Goal: Task Accomplishment & Management: Complete application form

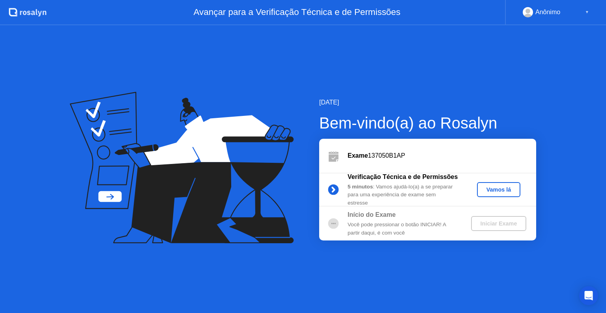
click at [486, 189] on div "Vamos lá" at bounding box center [498, 190] width 37 height 6
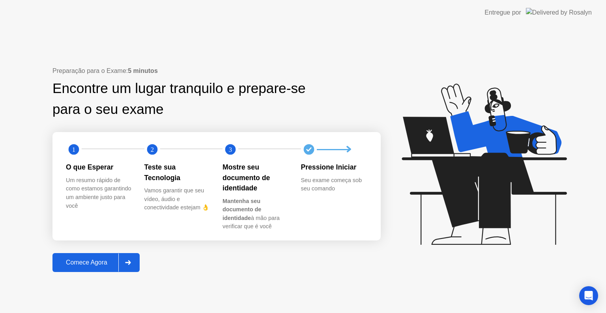
click at [75, 262] on div "Comece Agora" at bounding box center [87, 262] width 64 height 7
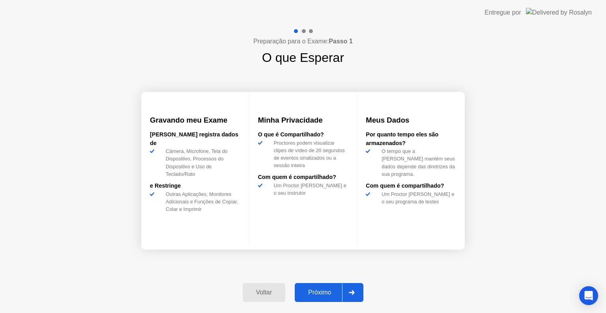
click at [331, 298] on button "Próximo" at bounding box center [329, 292] width 69 height 19
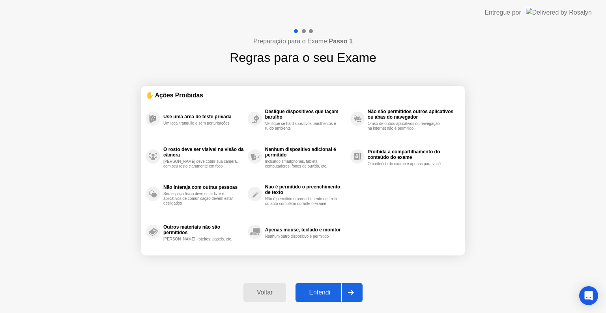
click at [326, 286] on button "Entendi" at bounding box center [329, 292] width 67 height 19
select select "**********"
select select "*******"
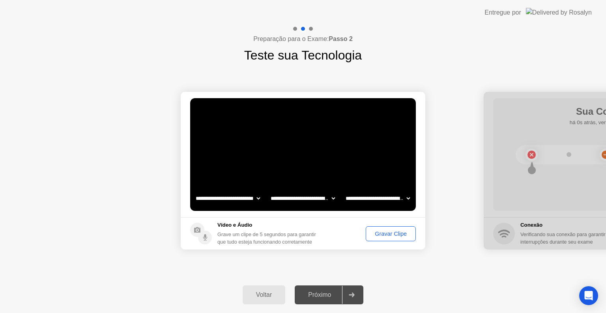
click at [236, 197] on select "**********" at bounding box center [227, 199] width 67 height 16
click at [296, 201] on select "**********" at bounding box center [302, 199] width 67 height 16
click at [404, 234] on div "Gravar Clipe" at bounding box center [391, 234] width 45 height 6
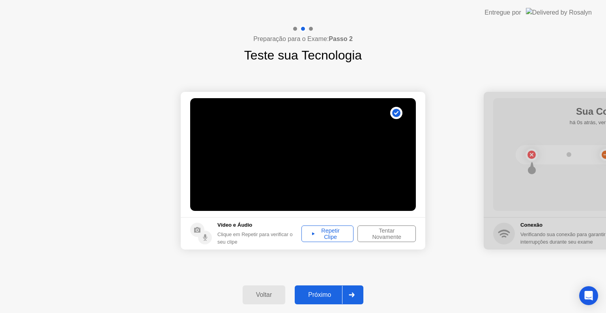
click at [335, 230] on div "Repetir Clipe" at bounding box center [327, 234] width 47 height 13
click at [388, 235] on div "Tentar Novamente" at bounding box center [386, 234] width 53 height 13
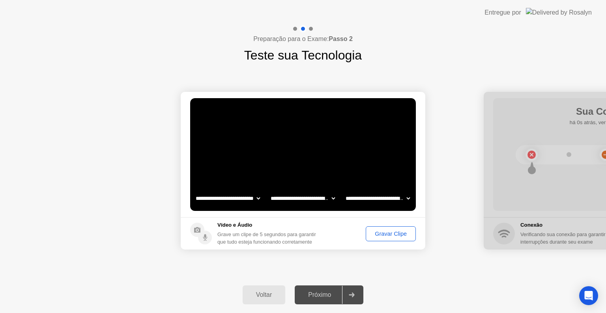
click at [388, 235] on div "Gravar Clipe" at bounding box center [391, 234] width 45 height 6
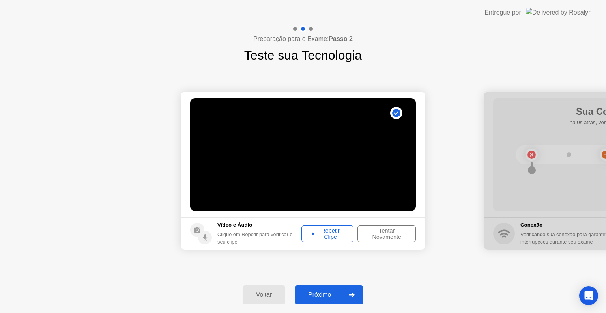
click at [323, 231] on div "Repetir Clipe" at bounding box center [327, 234] width 47 height 13
click at [333, 239] on div "Repetir Clipe" at bounding box center [327, 234] width 47 height 13
click at [385, 234] on div "Tentar Novamente" at bounding box center [386, 234] width 53 height 13
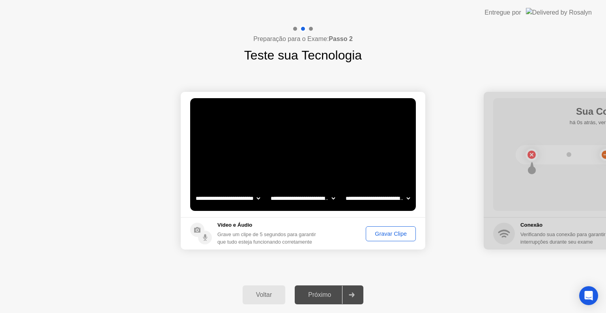
click at [385, 234] on div "Gravar Clipe" at bounding box center [391, 234] width 45 height 6
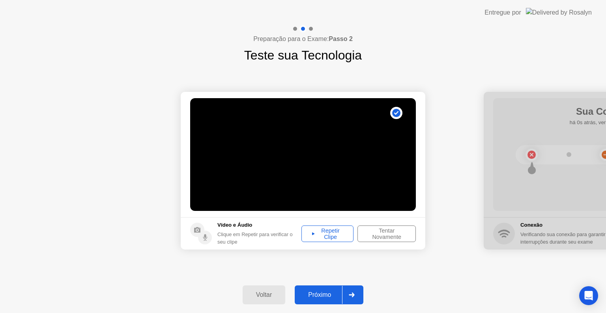
click at [347, 235] on div "Repetir Clipe" at bounding box center [327, 234] width 47 height 13
click at [369, 238] on div "Tentar Novamente" at bounding box center [386, 234] width 53 height 13
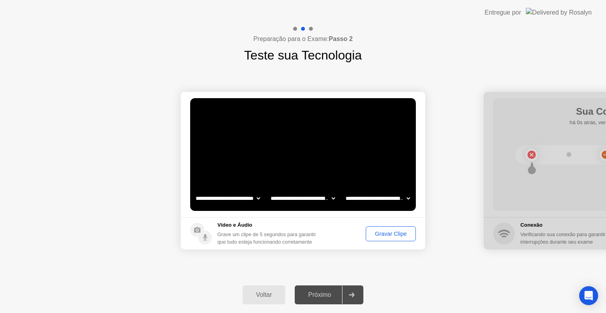
click at [373, 231] on div "Gravar Clipe" at bounding box center [391, 234] width 45 height 6
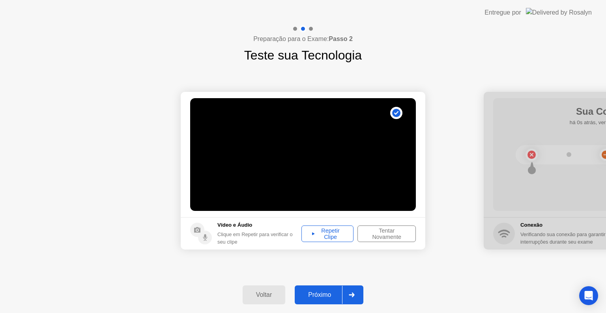
click at [325, 240] on div "Repetir Clipe" at bounding box center [327, 234] width 47 height 13
click at [333, 292] on div "Próximo" at bounding box center [319, 295] width 45 height 7
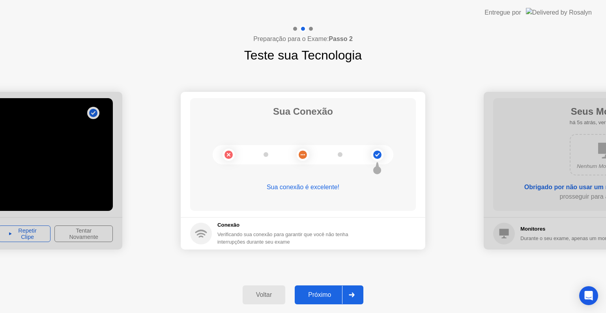
click at [319, 298] on div "Próximo" at bounding box center [319, 295] width 45 height 7
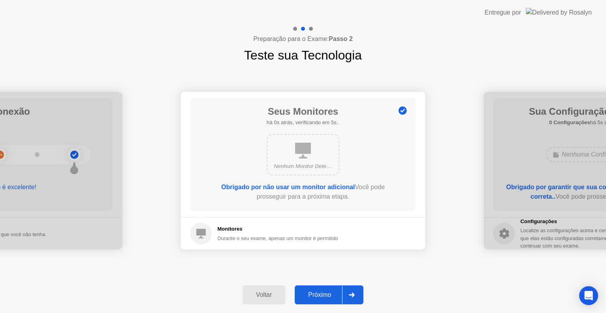
click at [319, 298] on div "Próximo" at bounding box center [319, 295] width 45 height 7
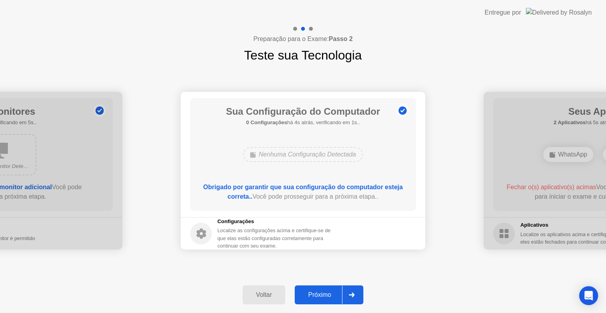
click at [319, 298] on div "Próximo" at bounding box center [319, 295] width 45 height 7
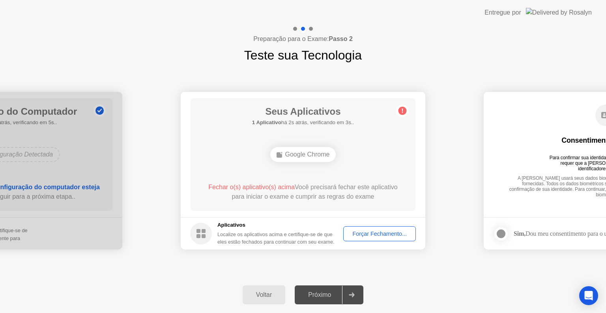
click at [374, 232] on div "Forçar Fechamento..." at bounding box center [379, 234] width 67 height 6
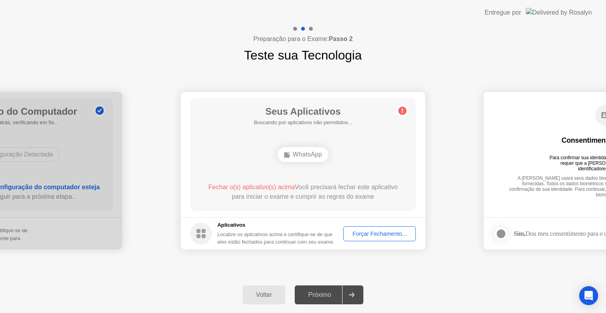
click at [353, 235] on div "Forçar Fechamento..." at bounding box center [379, 234] width 67 height 6
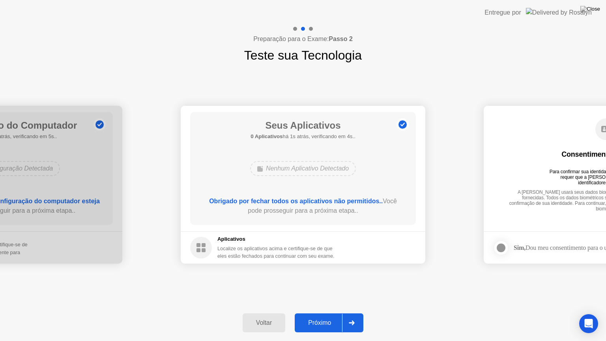
click at [253, 295] on div "**********" at bounding box center [303, 185] width 606 height 240
click at [317, 313] on div "Próximo" at bounding box center [319, 322] width 45 height 7
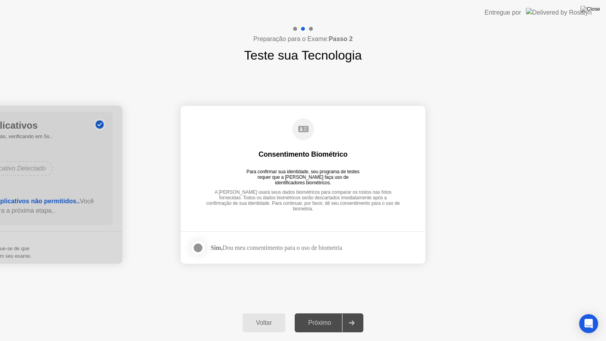
click at [199, 248] on div at bounding box center [197, 247] width 9 height 9
click at [325, 313] on button "Próximo" at bounding box center [329, 322] width 69 height 19
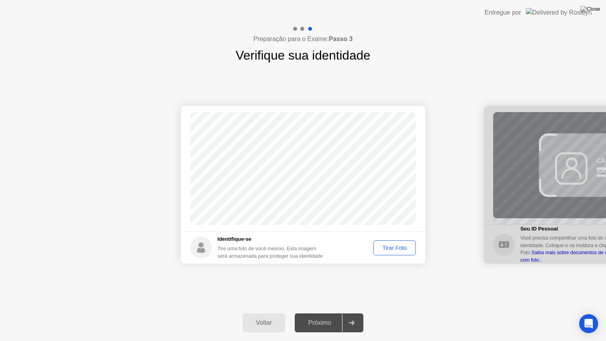
click at [392, 246] on div "Tirar Foto" at bounding box center [394, 248] width 37 height 6
click at [315, 313] on div "Próximo" at bounding box center [319, 322] width 45 height 7
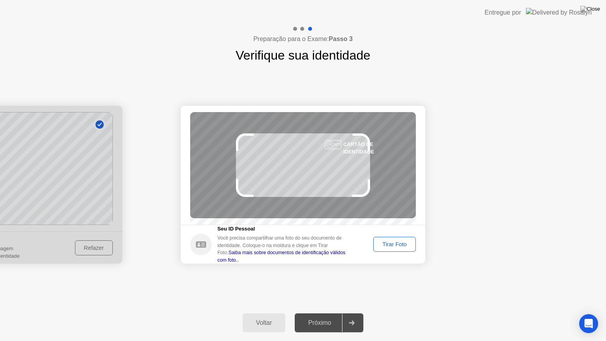
click at [314, 313] on div "Próximo" at bounding box center [319, 322] width 45 height 7
click at [389, 246] on div "Tirar Foto" at bounding box center [394, 244] width 37 height 6
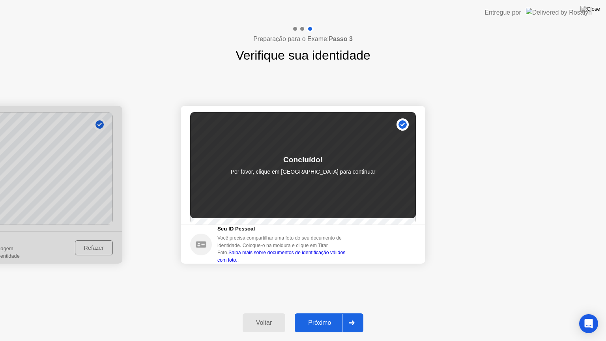
click at [325, 313] on div "Próximo" at bounding box center [319, 322] width 45 height 7
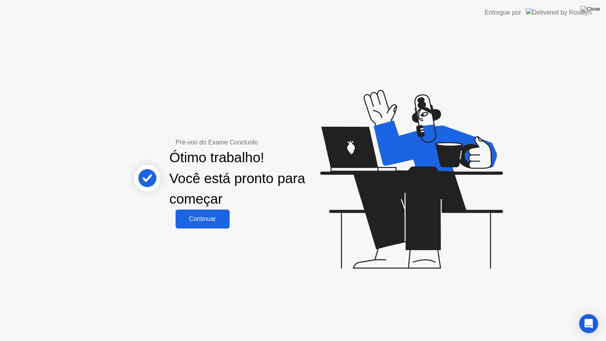
click at [220, 221] on div "Continuar" at bounding box center [202, 218] width 49 height 7
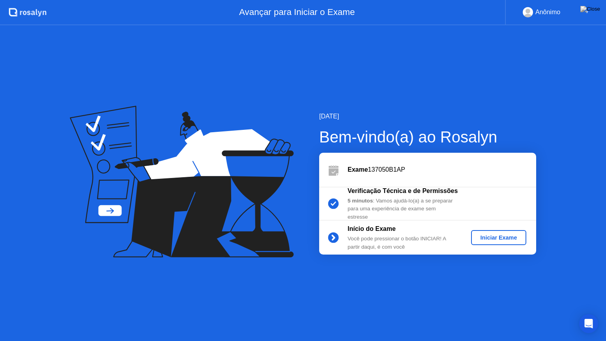
click at [516, 241] on div "Iniciar Exame" at bounding box center [498, 237] width 49 height 6
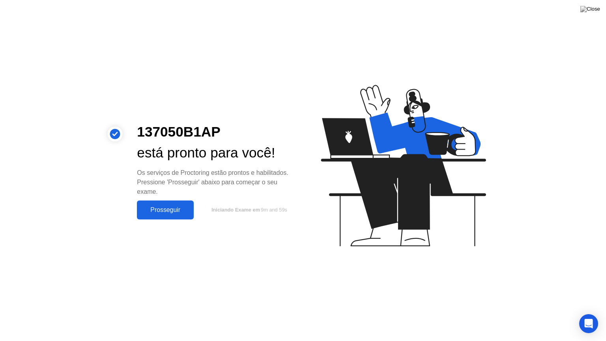
click at [158, 206] on div "Prosseguir" at bounding box center [165, 209] width 52 height 7
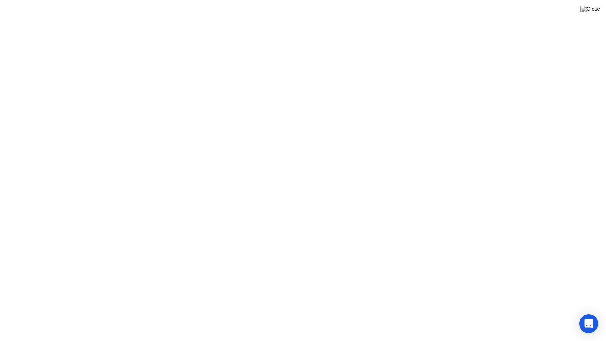
click div "Atenção! Um supervisor revisou um evento sinalizado em sua sessão e deseja info…"
